Goal: Information Seeking & Learning: Learn about a topic

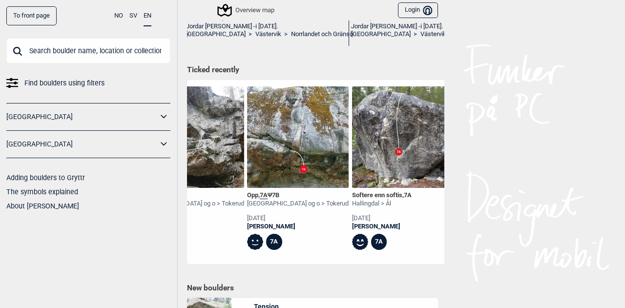
scroll to position [0, 369]
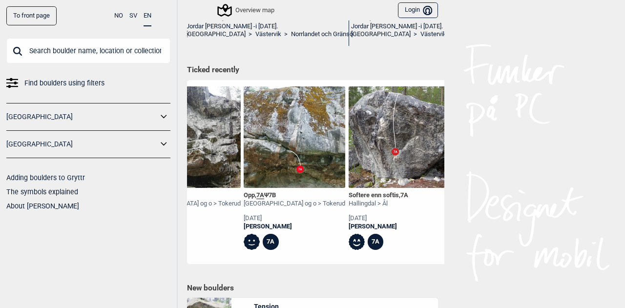
click at [290, 170] on img at bounding box center [295, 137] width 102 height 102
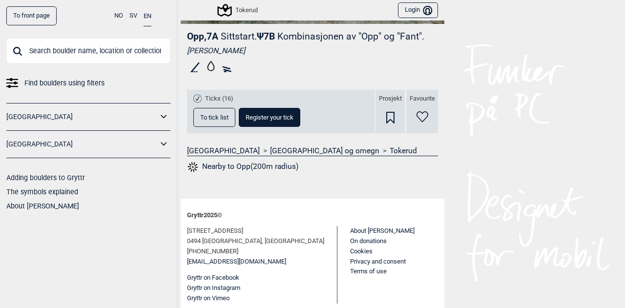
scroll to position [279, 0]
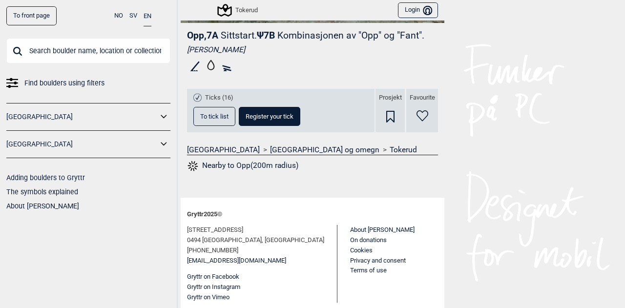
click at [211, 114] on span "To tick list" at bounding box center [214, 116] width 28 height 6
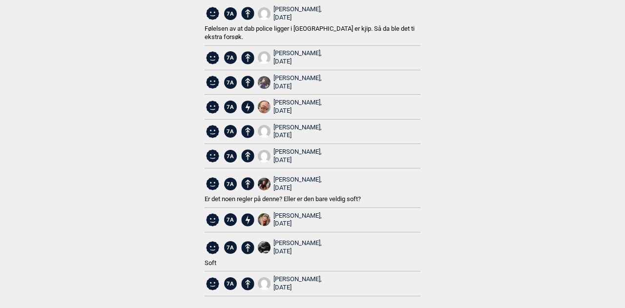
scroll to position [0, 0]
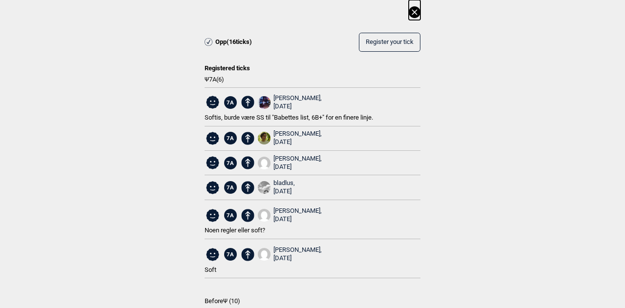
click at [414, 12] on icon at bounding box center [415, 12] width 12 height 12
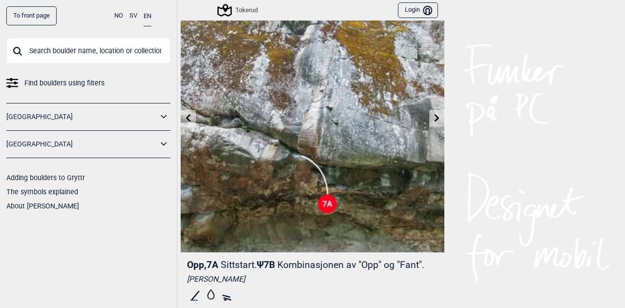
scroll to position [35, 0]
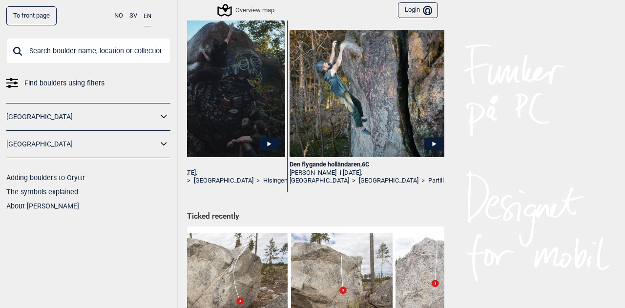
scroll to position [0, 2577]
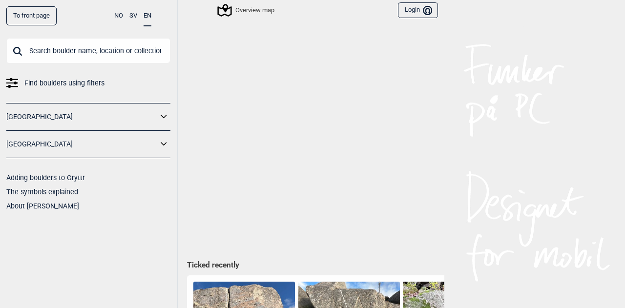
scroll to position [0, 9645]
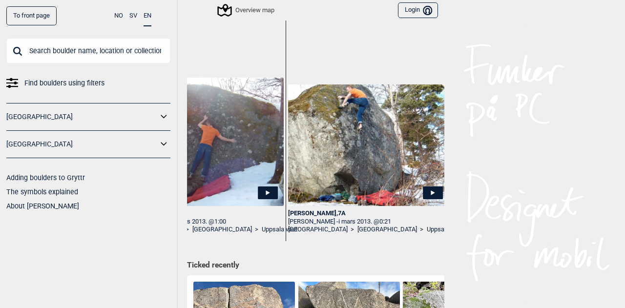
click at [90, 51] on input "text" at bounding box center [88, 50] width 164 height 25
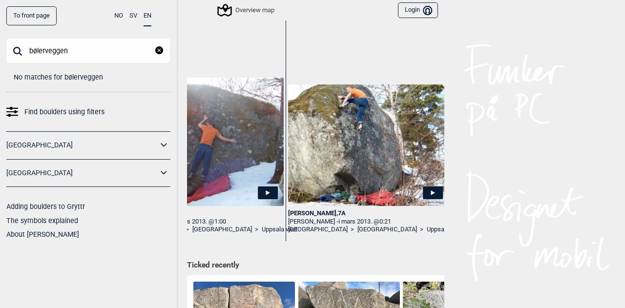
drag, startPoint x: 60, startPoint y: 50, endPoint x: 47, endPoint y: 52, distance: 12.8
click at [47, 52] on input "bølerveggen" at bounding box center [88, 50] width 164 height 25
click at [81, 47] on input "bølergrisen" at bounding box center [88, 50] width 164 height 25
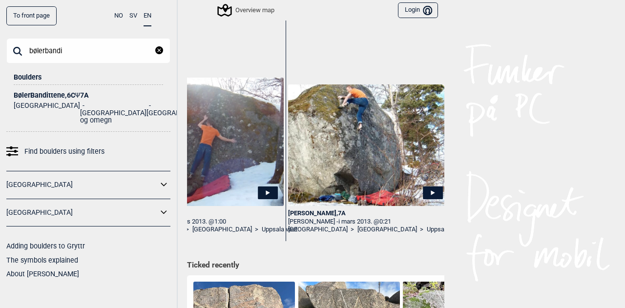
type input "bølerbandi"
click at [68, 95] on div "BølerBandittene , 6C Ψ 7A" at bounding box center [89, 95] width 150 height 7
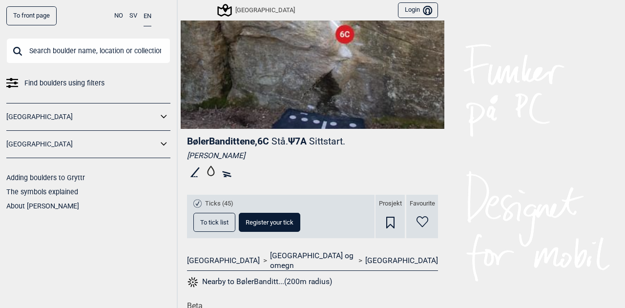
scroll to position [195, 0]
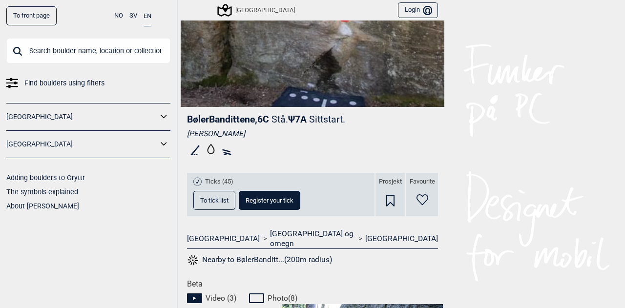
click at [210, 200] on span "To tick list" at bounding box center [214, 200] width 28 height 6
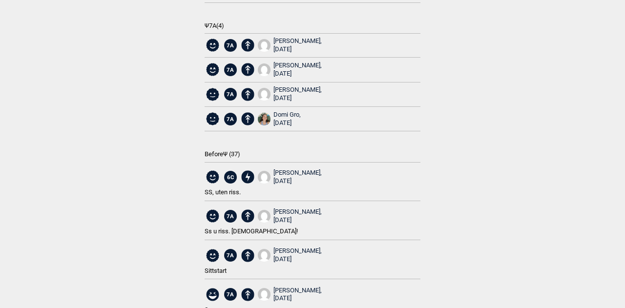
scroll to position [0, 0]
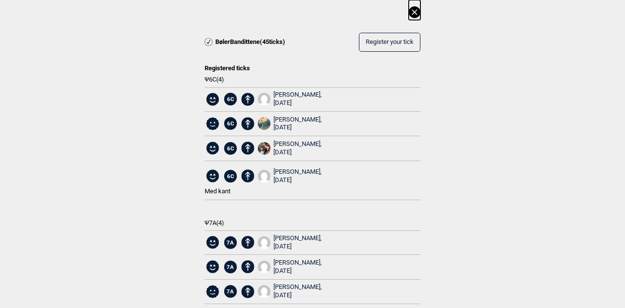
click at [412, 13] on icon at bounding box center [414, 11] width 5 height 5
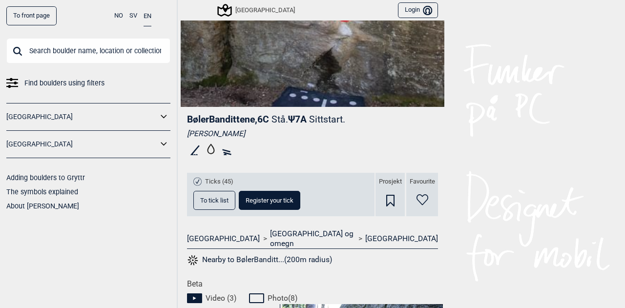
click at [84, 51] on input "text" at bounding box center [88, 50] width 164 height 25
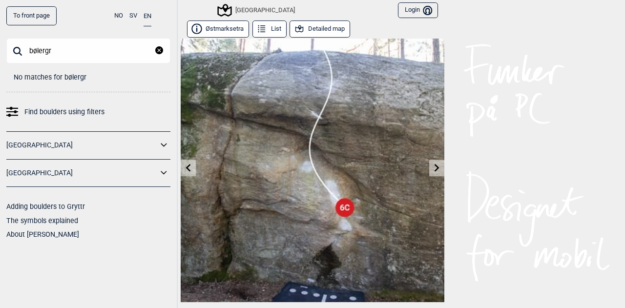
type input "bølergr"
click at [186, 166] on icon at bounding box center [189, 168] width 8 height 8
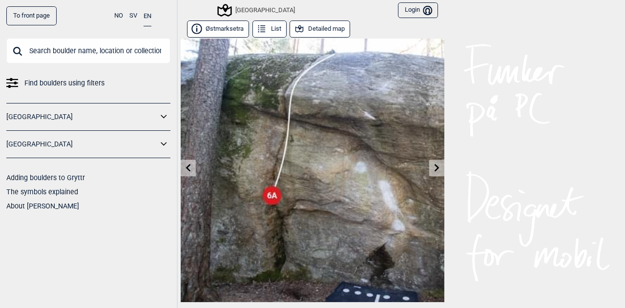
click at [187, 167] on icon at bounding box center [189, 168] width 8 height 8
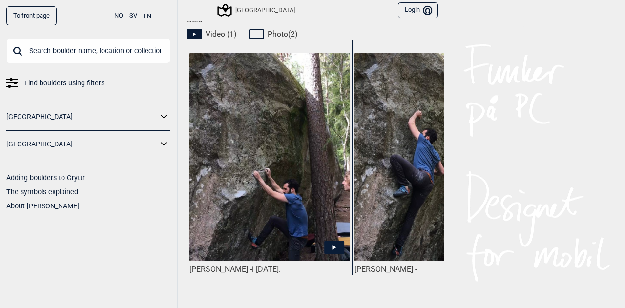
scroll to position [489, 0]
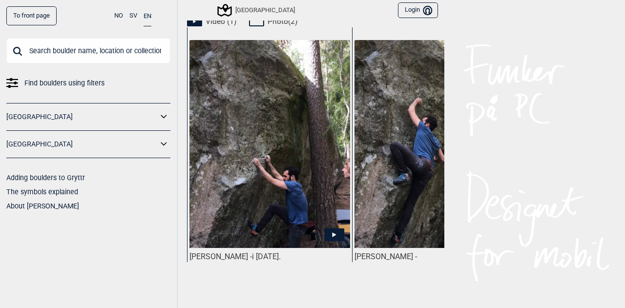
click at [333, 233] on icon at bounding box center [335, 235] width 4 height 5
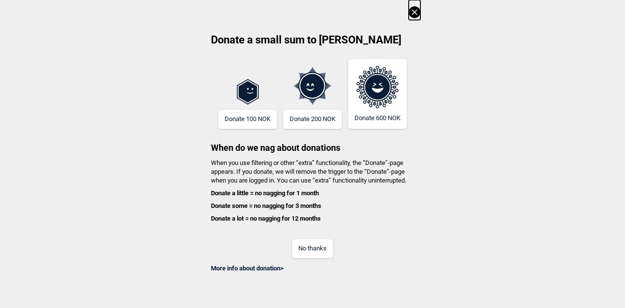
click at [316, 247] on button "No thanks" at bounding box center [312, 248] width 41 height 19
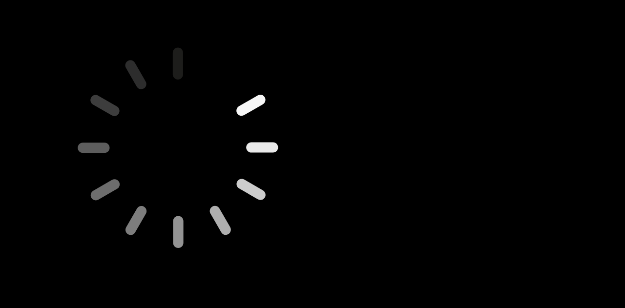
scroll to position [0, 0]
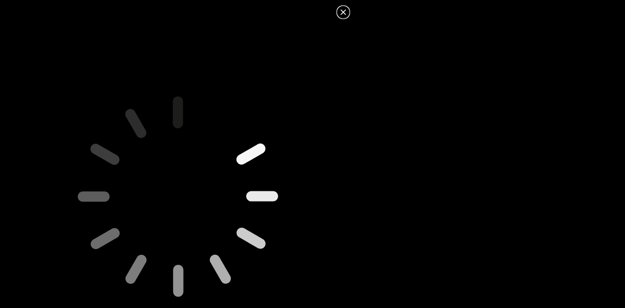
click at [342, 15] on icon at bounding box center [344, 12] width 12 height 12
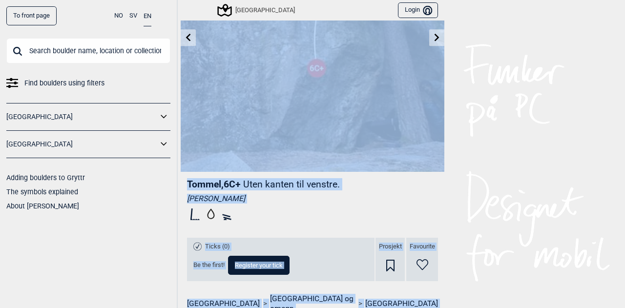
scroll to position [129, 0]
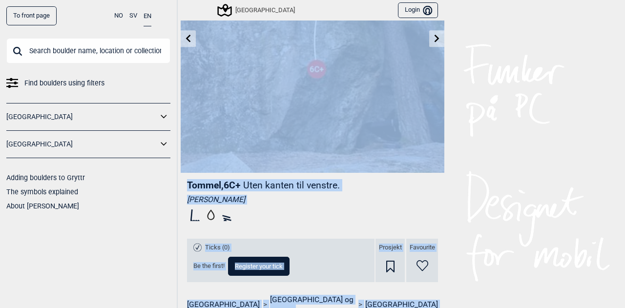
click at [275, 146] on img at bounding box center [313, 41] width 264 height 264
click at [397, 95] on img at bounding box center [313, 41] width 264 height 264
click at [493, 102] on div "To front page NO SV EN Find boulders using filters [GEOGRAPHIC_DATA] [GEOGRAPHI…" at bounding box center [312, 154] width 625 height 308
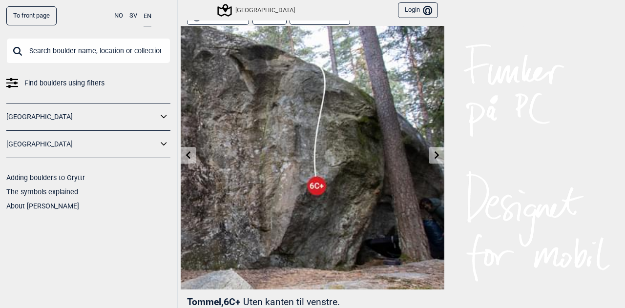
scroll to position [0, 0]
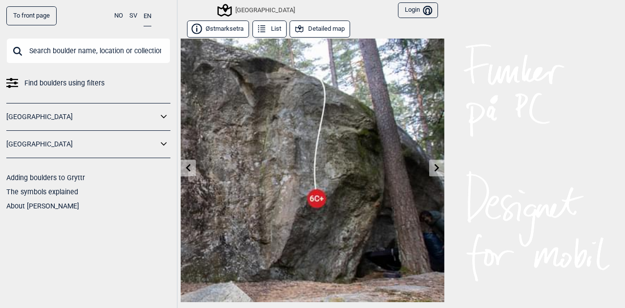
drag, startPoint x: 0, startPoint y: 331, endPoint x: 190, endPoint y: 166, distance: 251.8
click at [190, 166] on link at bounding box center [188, 168] width 15 height 16
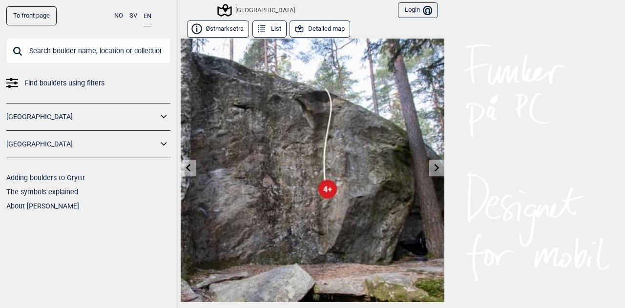
drag, startPoint x: 298, startPoint y: 195, endPoint x: 464, endPoint y: 127, distance: 179.9
click at [464, 127] on div "To front page NO SV EN Find boulders using filters [GEOGRAPHIC_DATA] [GEOGRAPHI…" at bounding box center [312, 154] width 625 height 308
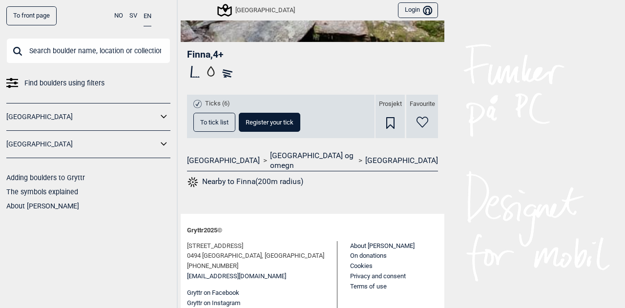
scroll to position [266, 0]
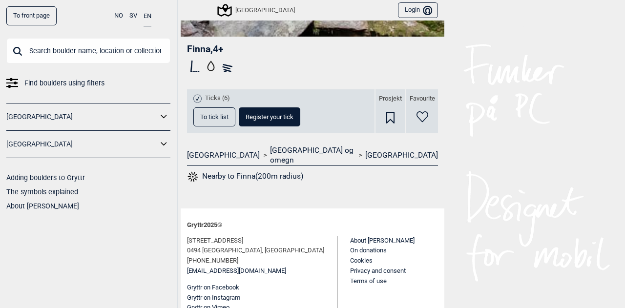
click at [216, 114] on span "To tick list" at bounding box center [214, 117] width 28 height 6
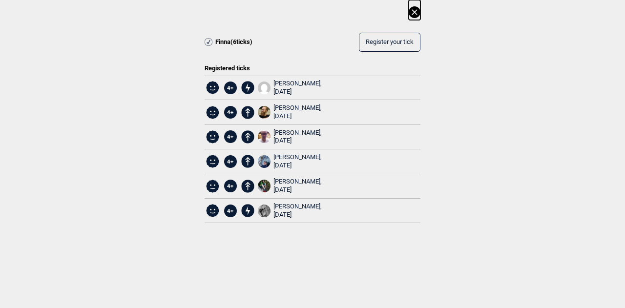
click at [423, 10] on div "Finna ( 6 ticks) Register your tick Registered ticks 4+ [PERSON_NAME], [DATE] 4…" at bounding box center [312, 119] width 625 height 239
click at [412, 13] on icon at bounding box center [415, 12] width 12 height 12
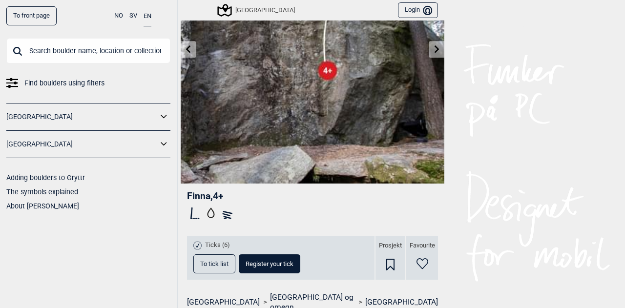
scroll to position [0, 0]
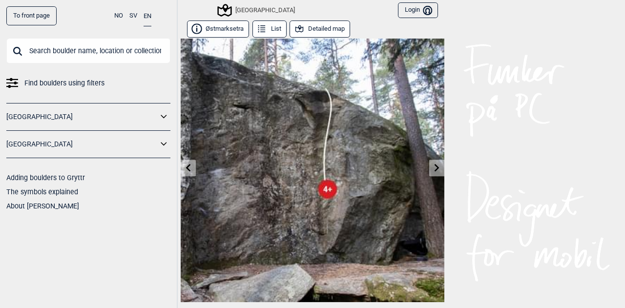
click at [186, 167] on icon at bounding box center [189, 168] width 8 height 8
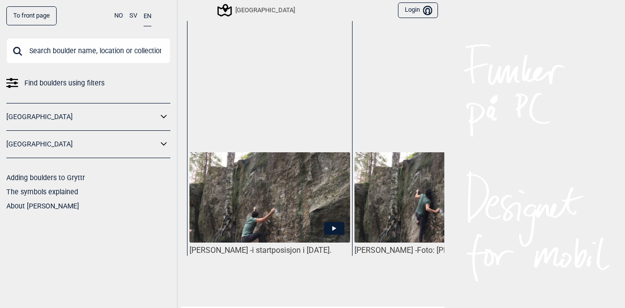
scroll to position [489, 0]
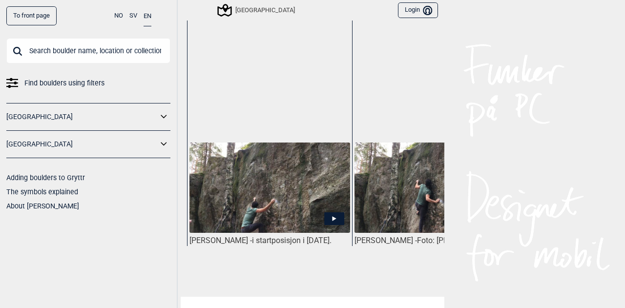
click at [330, 213] on icon at bounding box center [334, 219] width 20 height 13
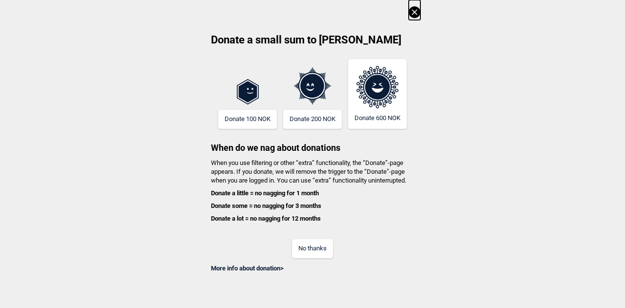
click at [318, 248] on button "No thanks" at bounding box center [312, 248] width 41 height 19
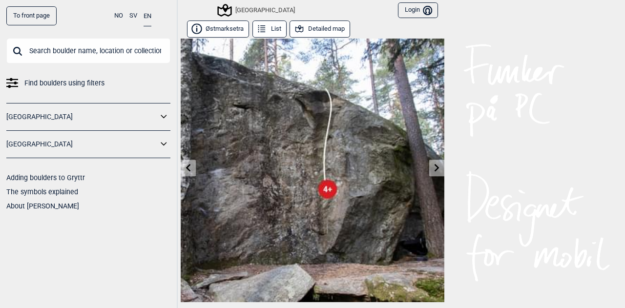
click at [184, 171] on link at bounding box center [188, 168] width 15 height 16
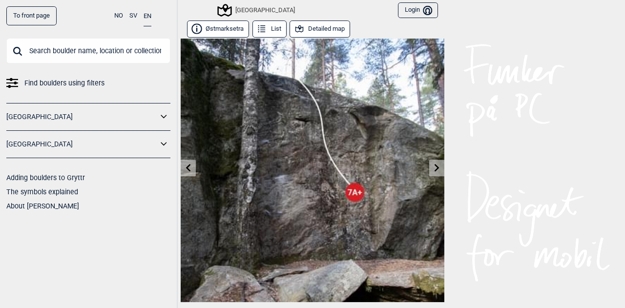
click at [185, 171] on icon at bounding box center [189, 168] width 8 height 8
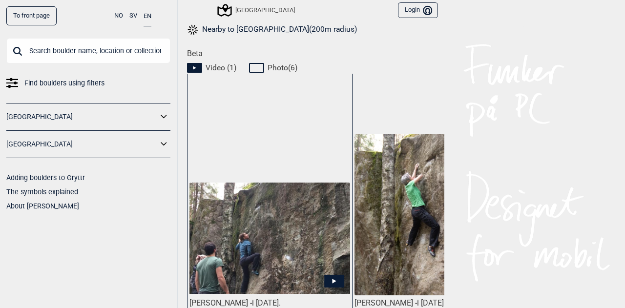
scroll to position [440, 0]
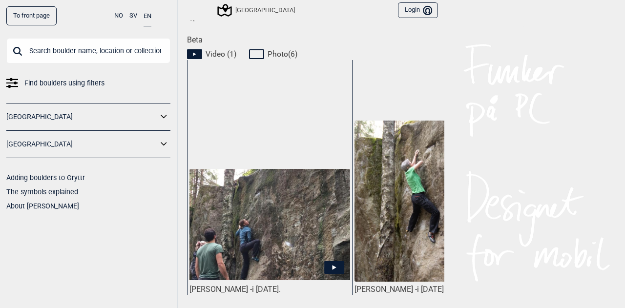
click at [332, 261] on icon at bounding box center [334, 267] width 20 height 13
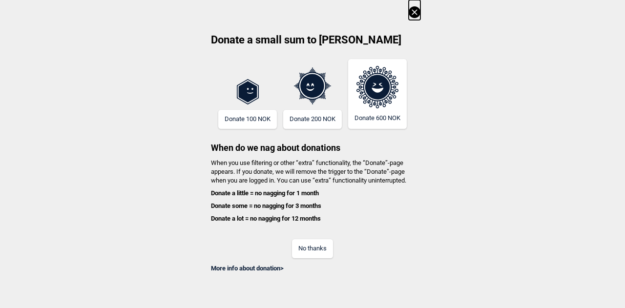
click at [317, 248] on button "No thanks" at bounding box center [312, 248] width 41 height 19
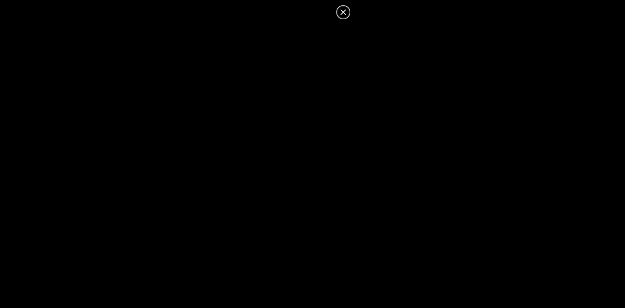
click at [345, 10] on icon at bounding box center [344, 12] width 12 height 12
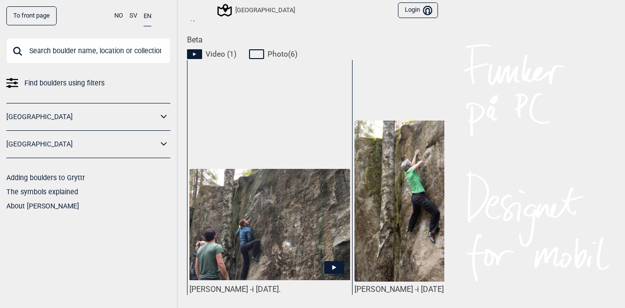
scroll to position [49, 0]
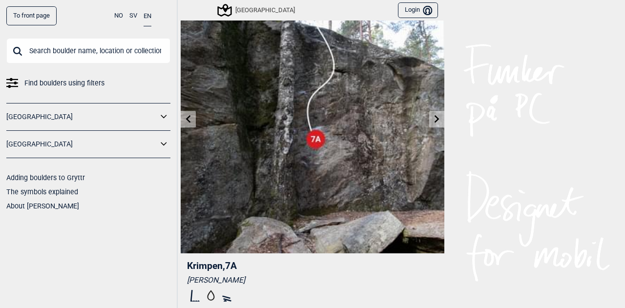
click at [189, 121] on link at bounding box center [188, 119] width 15 height 16
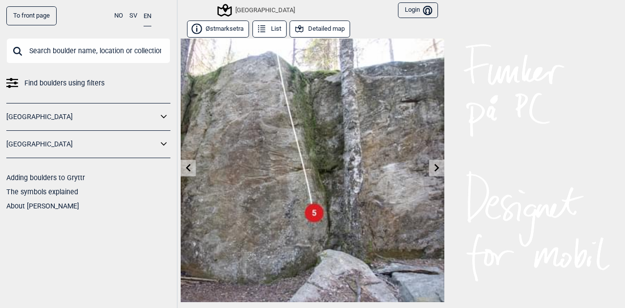
click at [187, 170] on icon at bounding box center [189, 168] width 8 height 8
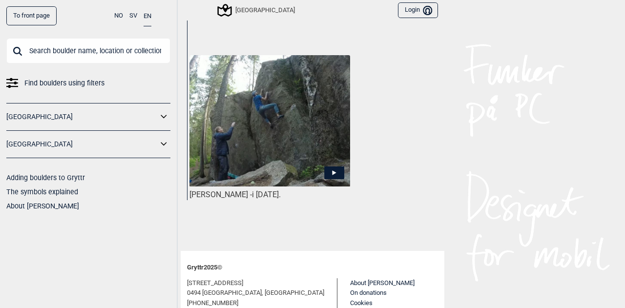
scroll to position [537, 0]
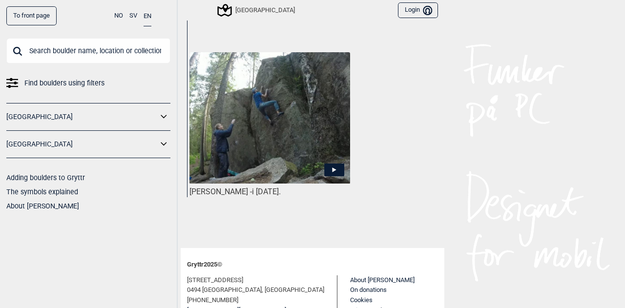
click at [335, 164] on icon at bounding box center [334, 170] width 20 height 13
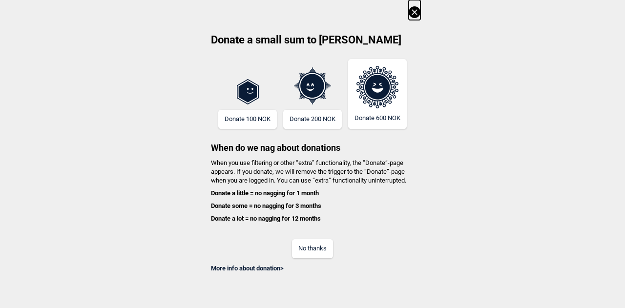
click at [316, 248] on button "No thanks" at bounding box center [312, 248] width 41 height 19
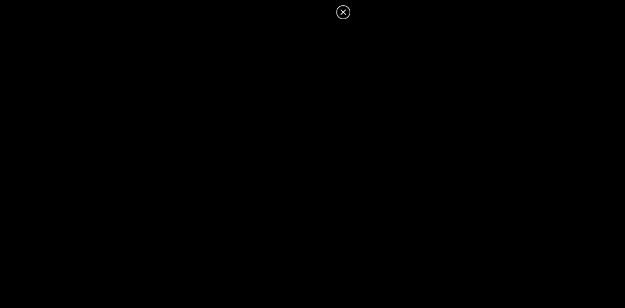
click at [343, 10] on icon at bounding box center [344, 12] width 12 height 12
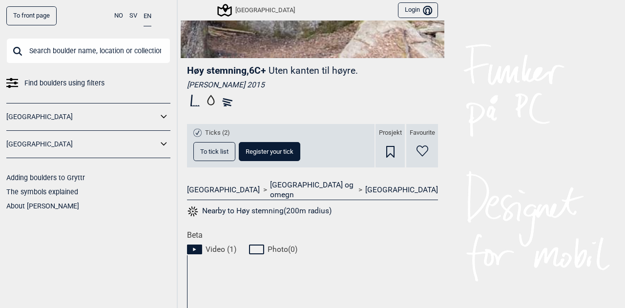
scroll to position [0, 0]
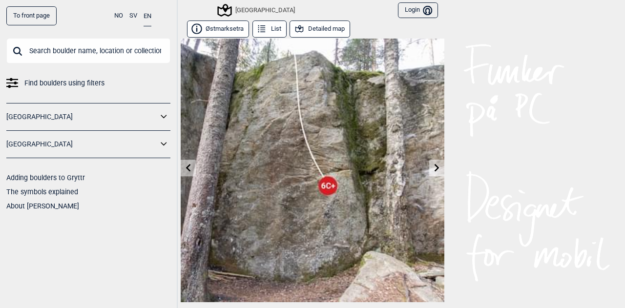
click at [186, 167] on icon at bounding box center [188, 168] width 5 height 8
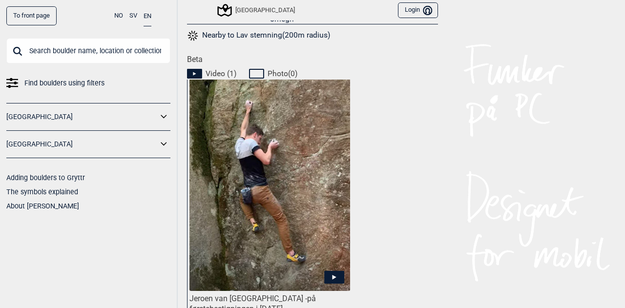
scroll to position [440, 0]
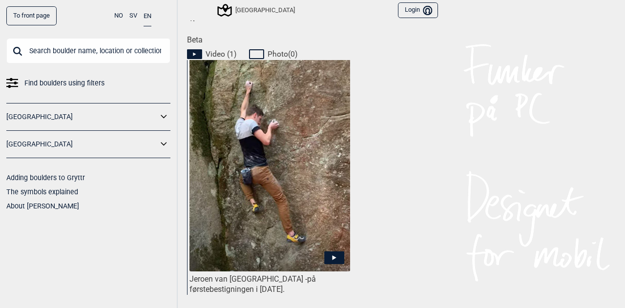
click at [326, 251] on icon at bounding box center [334, 257] width 20 height 13
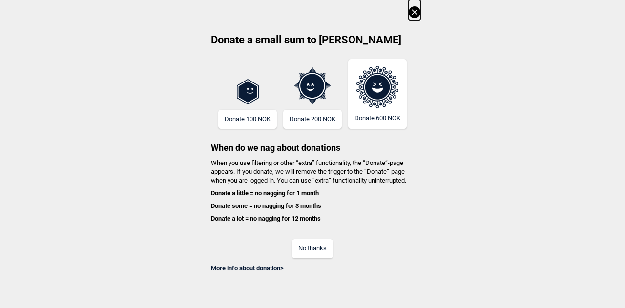
click at [317, 252] on button "No thanks" at bounding box center [312, 248] width 41 height 19
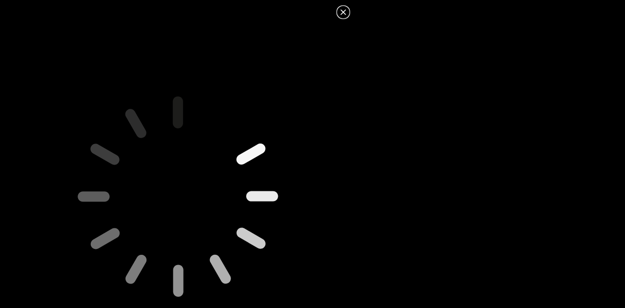
click at [344, 11] on icon at bounding box center [343, 11] width 5 height 5
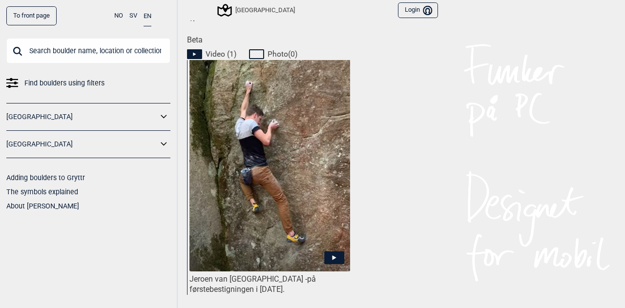
click at [333, 251] on icon at bounding box center [334, 257] width 20 height 13
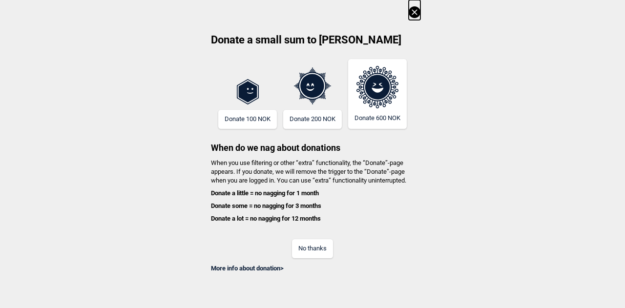
click at [312, 246] on button "No thanks" at bounding box center [312, 248] width 41 height 19
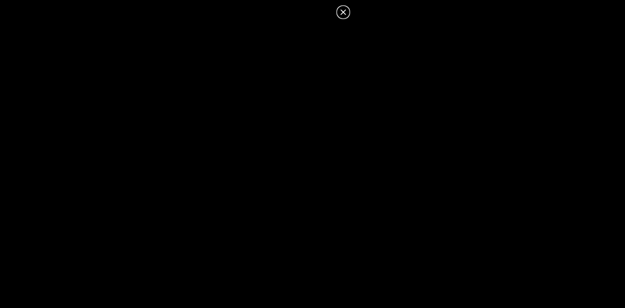
drag, startPoint x: 415, startPoint y: 230, endPoint x: 356, endPoint y: 152, distance: 97.6
click at [356, 152] on dialog at bounding box center [312, 154] width 625 height 308
click at [342, 12] on icon at bounding box center [344, 12] width 12 height 12
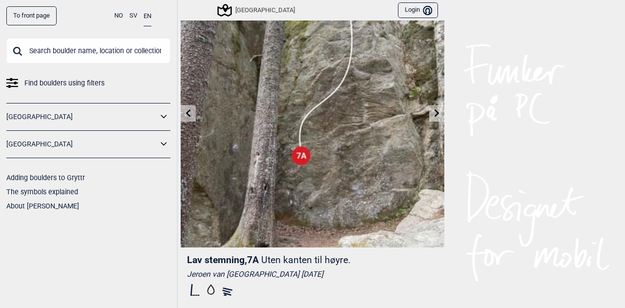
scroll to position [98, 0]
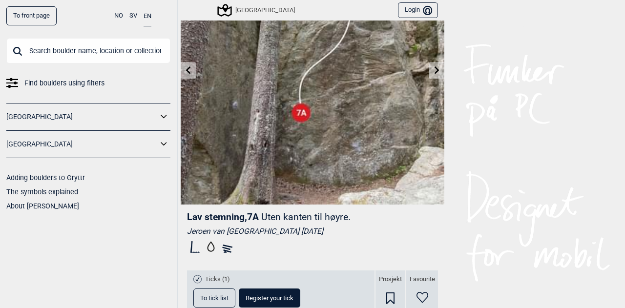
click at [219, 302] on button "To tick list" at bounding box center [214, 298] width 42 height 19
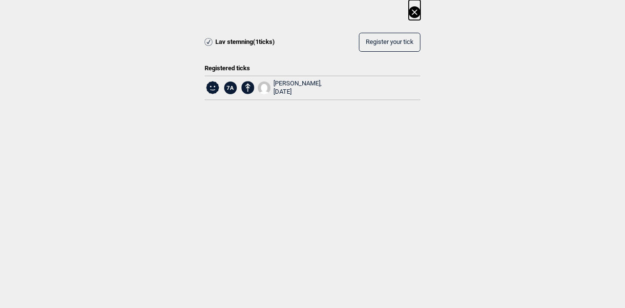
click at [417, 13] on icon at bounding box center [415, 12] width 12 height 12
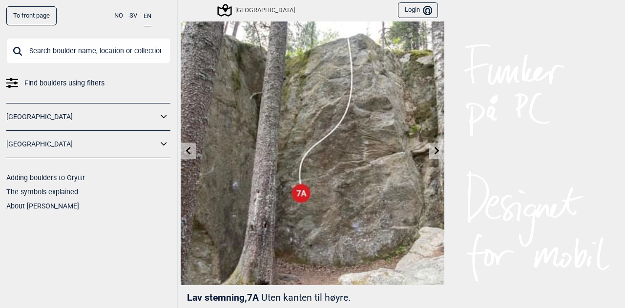
scroll to position [0, 0]
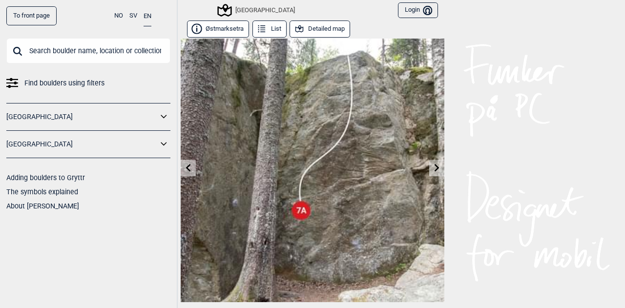
click at [190, 171] on link at bounding box center [188, 168] width 15 height 16
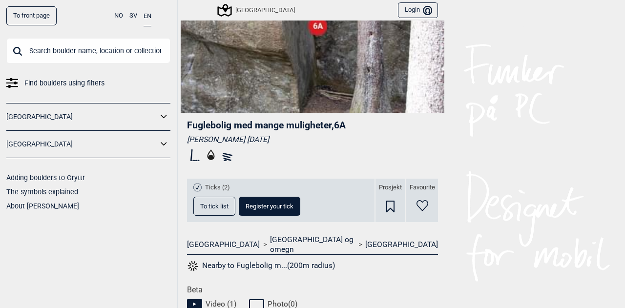
scroll to position [195, 0]
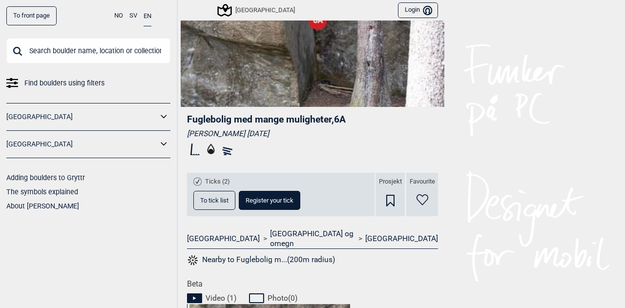
click at [213, 205] on button "To tick list" at bounding box center [214, 200] width 42 height 19
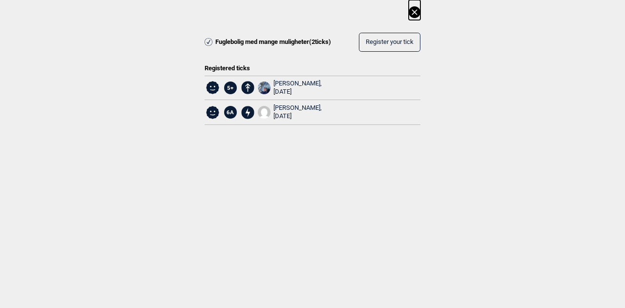
click at [416, 11] on icon at bounding box center [415, 12] width 12 height 12
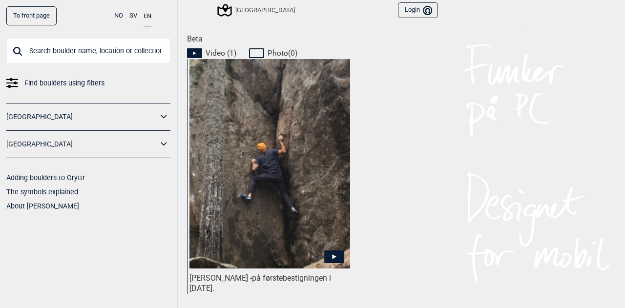
scroll to position [489, 0]
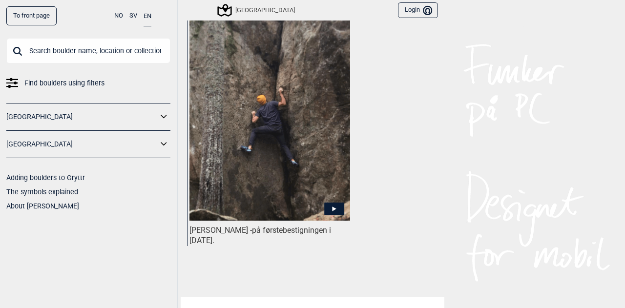
click at [332, 202] on icon at bounding box center [334, 208] width 20 height 13
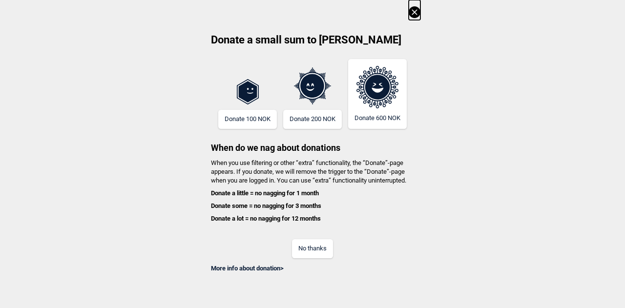
click at [321, 249] on button "No thanks" at bounding box center [312, 248] width 41 height 19
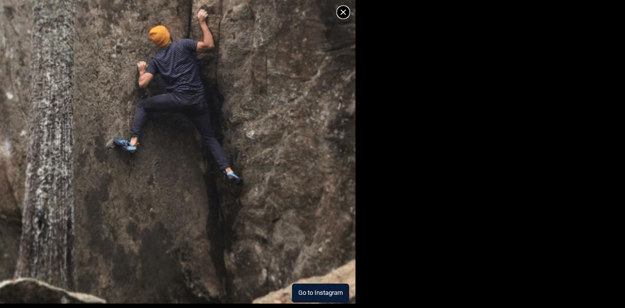
drag, startPoint x: 346, startPoint y: 9, endPoint x: 330, endPoint y: 64, distance: 56.9
click at [345, 9] on icon at bounding box center [344, 12] width 12 height 12
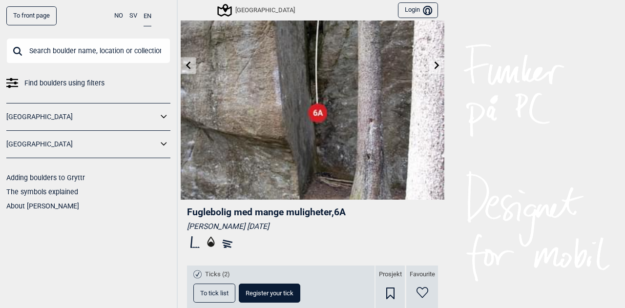
scroll to position [0, 0]
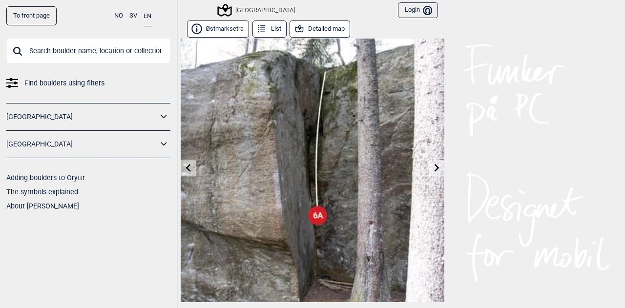
click at [188, 171] on icon at bounding box center [189, 168] width 8 height 8
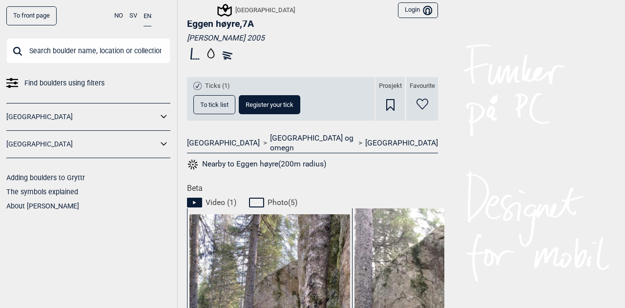
scroll to position [293, 0]
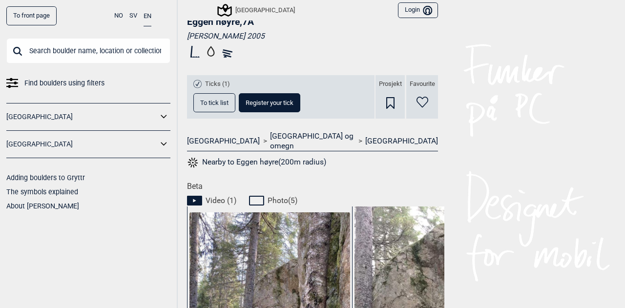
click at [219, 97] on button "To tick list" at bounding box center [214, 102] width 42 height 19
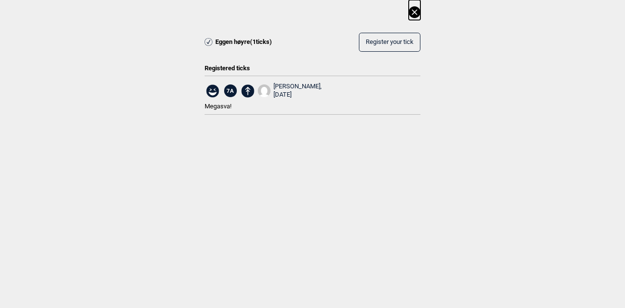
click at [411, 10] on icon at bounding box center [415, 12] width 12 height 12
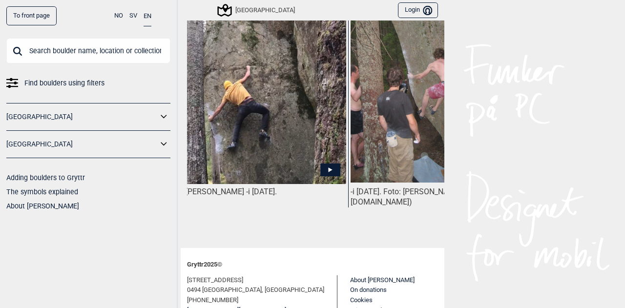
scroll to position [0, 158]
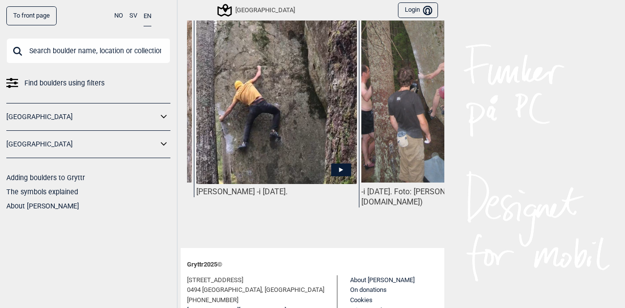
click at [333, 164] on icon at bounding box center [341, 170] width 20 height 13
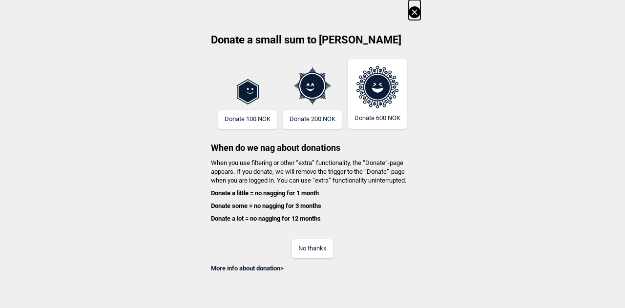
click at [318, 250] on button "No thanks" at bounding box center [312, 248] width 41 height 19
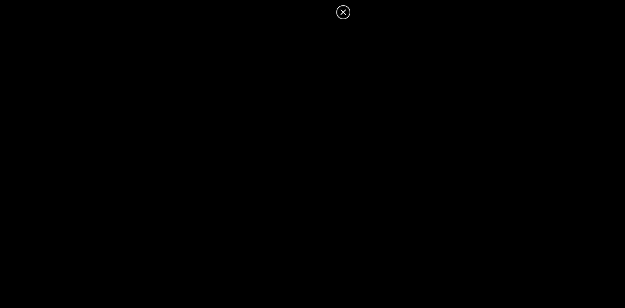
click at [342, 10] on icon at bounding box center [344, 12] width 12 height 12
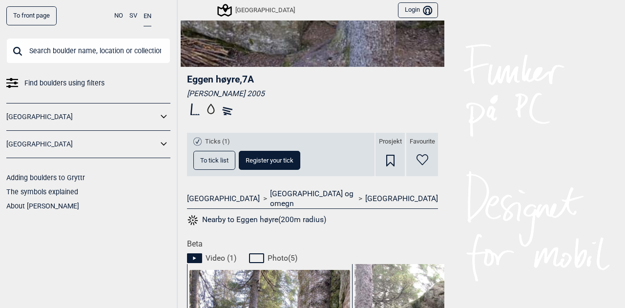
scroll to position [40, 0]
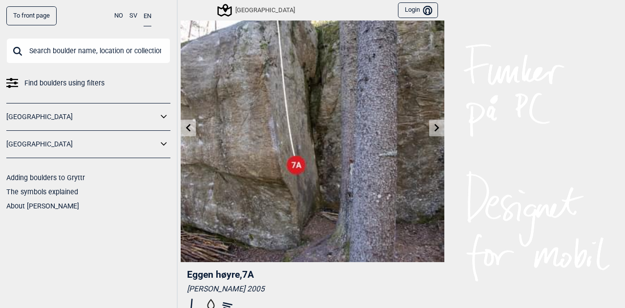
click at [185, 127] on icon at bounding box center [189, 128] width 8 height 8
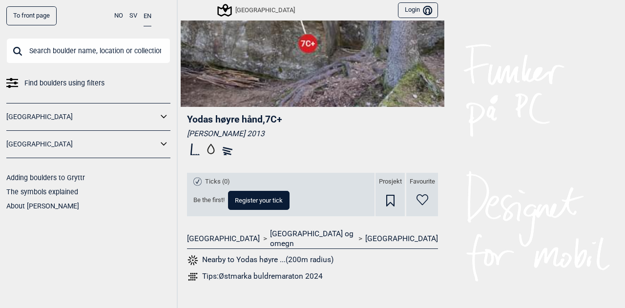
scroll to position [295, 0]
